Goal: Task Accomplishment & Management: Complete application form

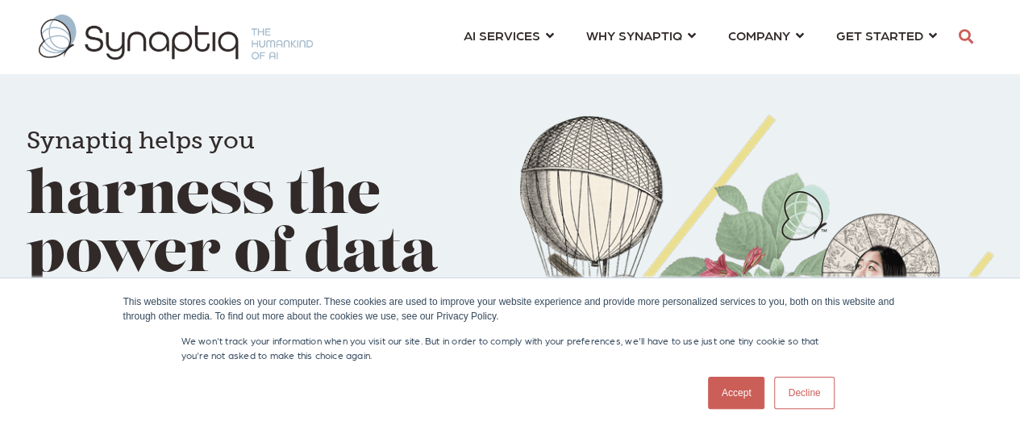
click at [739, 389] on link "Accept" at bounding box center [736, 393] width 57 height 32
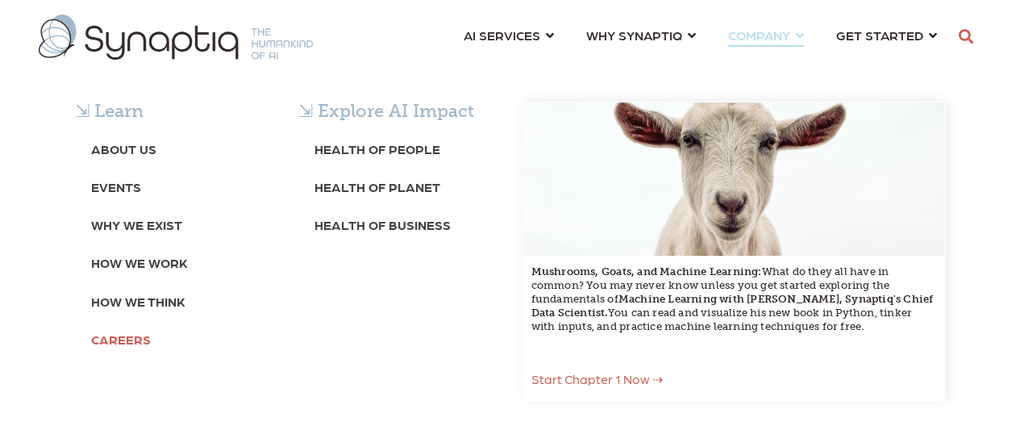
click at [125, 338] on b "Careers" at bounding box center [121, 338] width 60 height 15
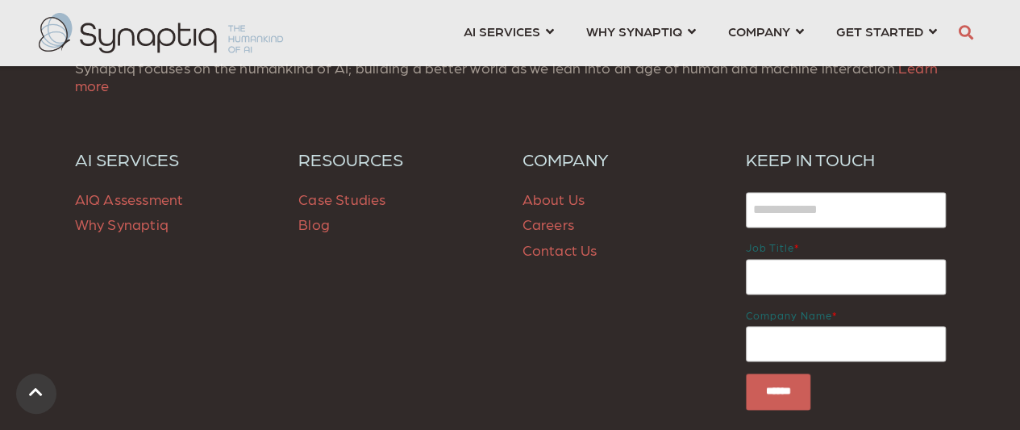
scroll to position [1264, 0]
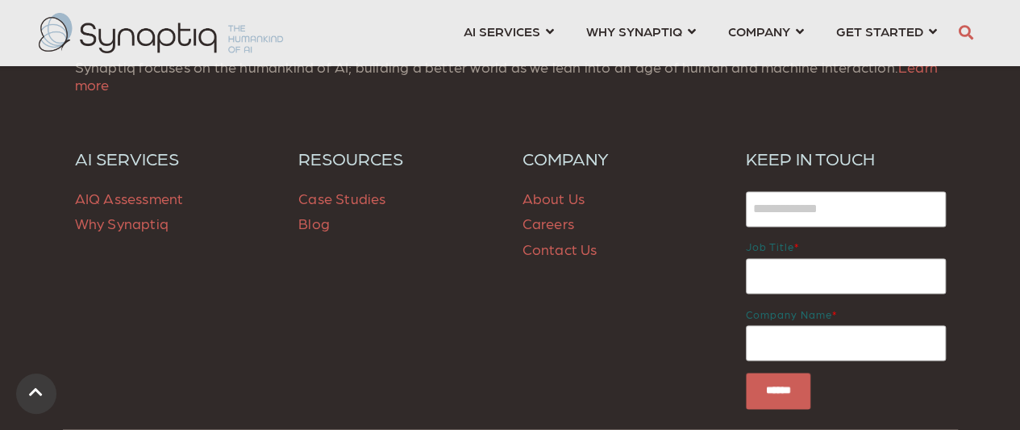
click at [539, 223] on link "Careers" at bounding box center [548, 222] width 52 height 17
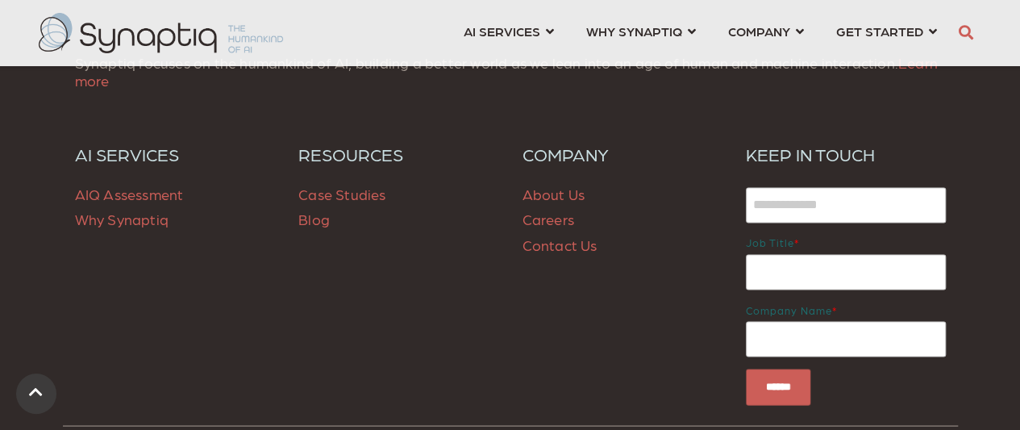
scroll to position [1500, 0]
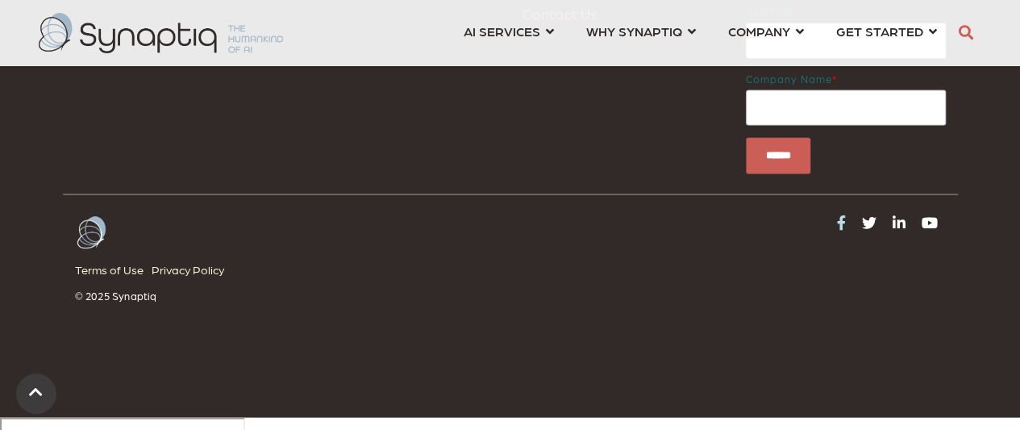
click at [837, 220] on icon at bounding box center [841, 221] width 9 height 15
click at [895, 221] on icon at bounding box center [899, 221] width 13 height 15
